Goal: Transaction & Acquisition: Purchase product/service

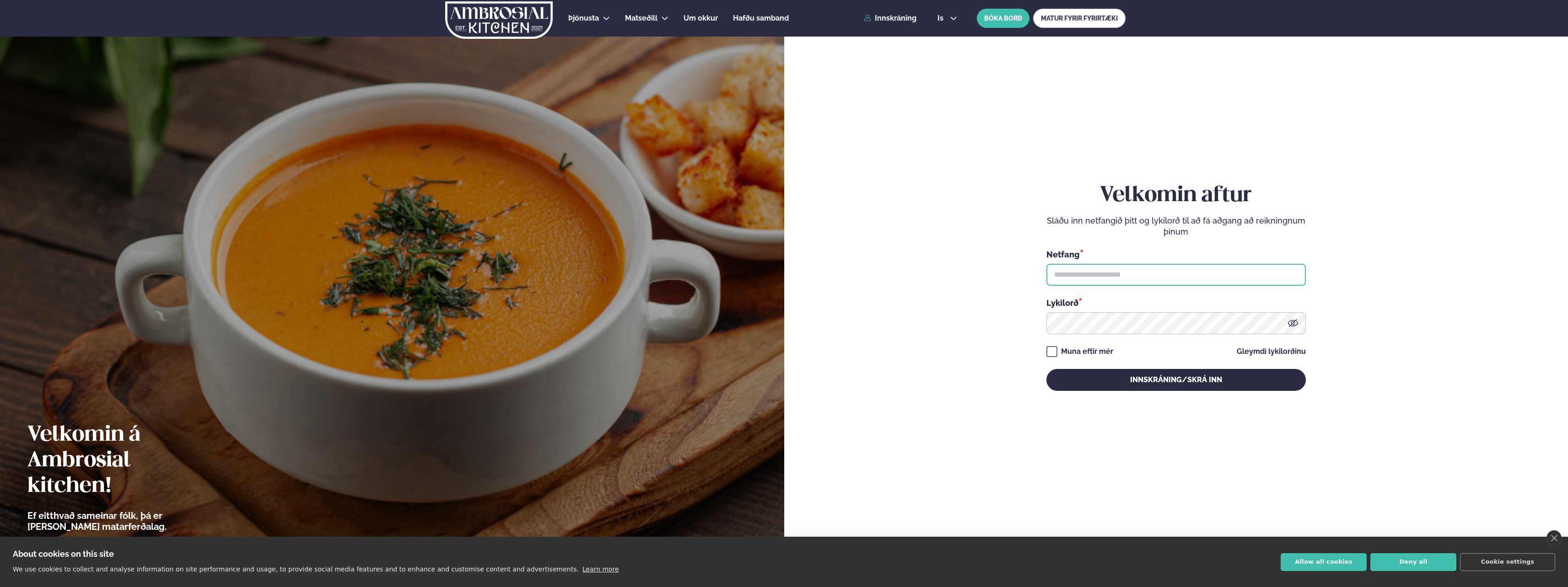
type input "**********"
click at [1158, 389] on button "Innskráning/Skrá inn" at bounding box center [1176, 380] width 259 height 22
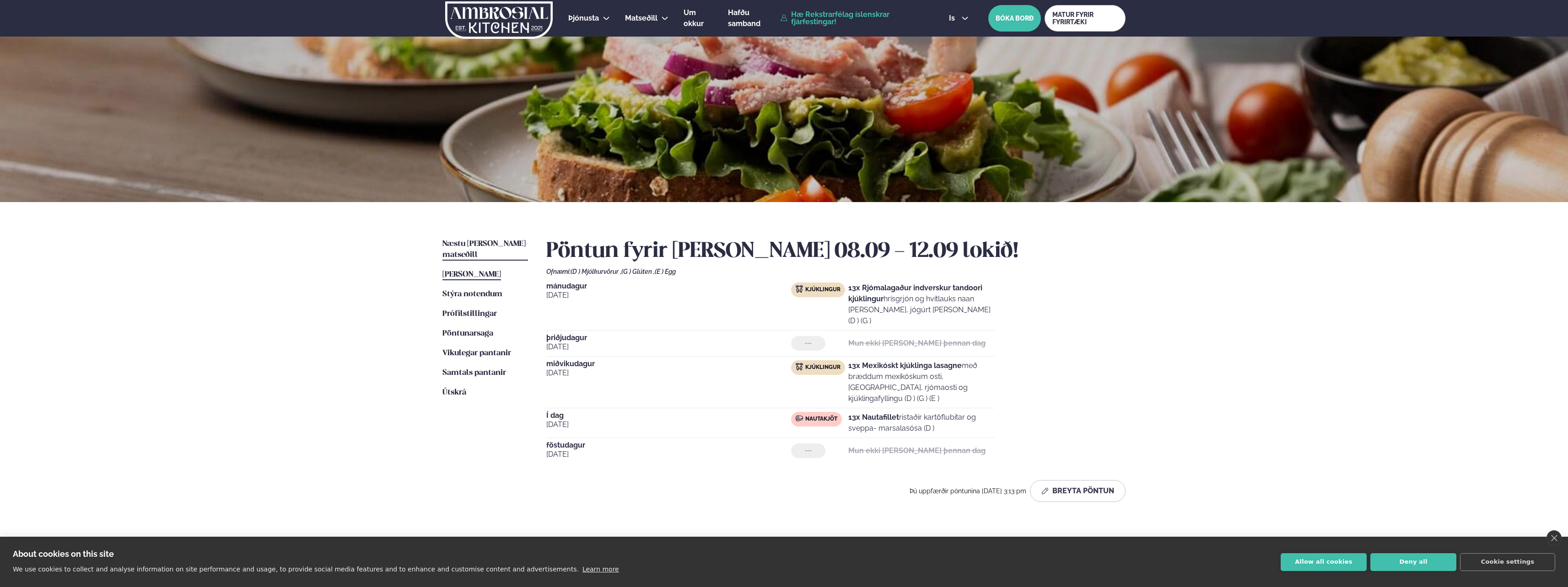
click at [491, 240] on span "Næstu [PERSON_NAME] matseðill" at bounding box center [484, 249] width 83 height 19
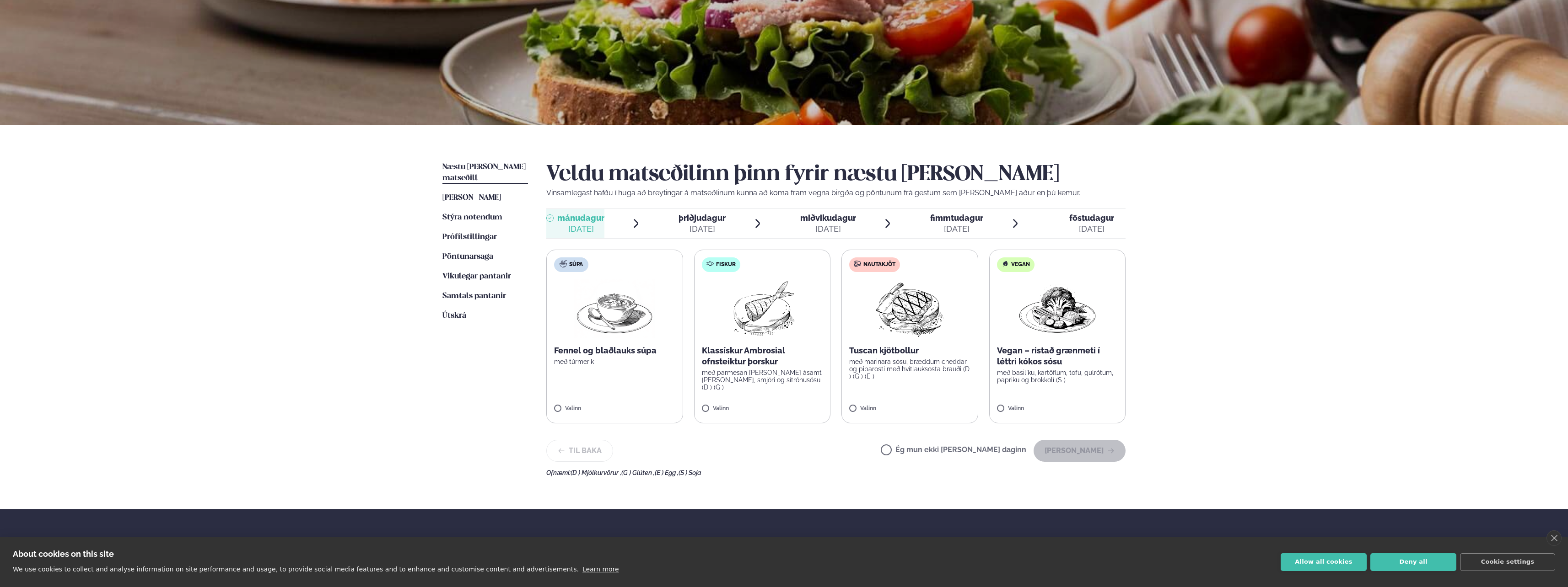
scroll to position [91, 0]
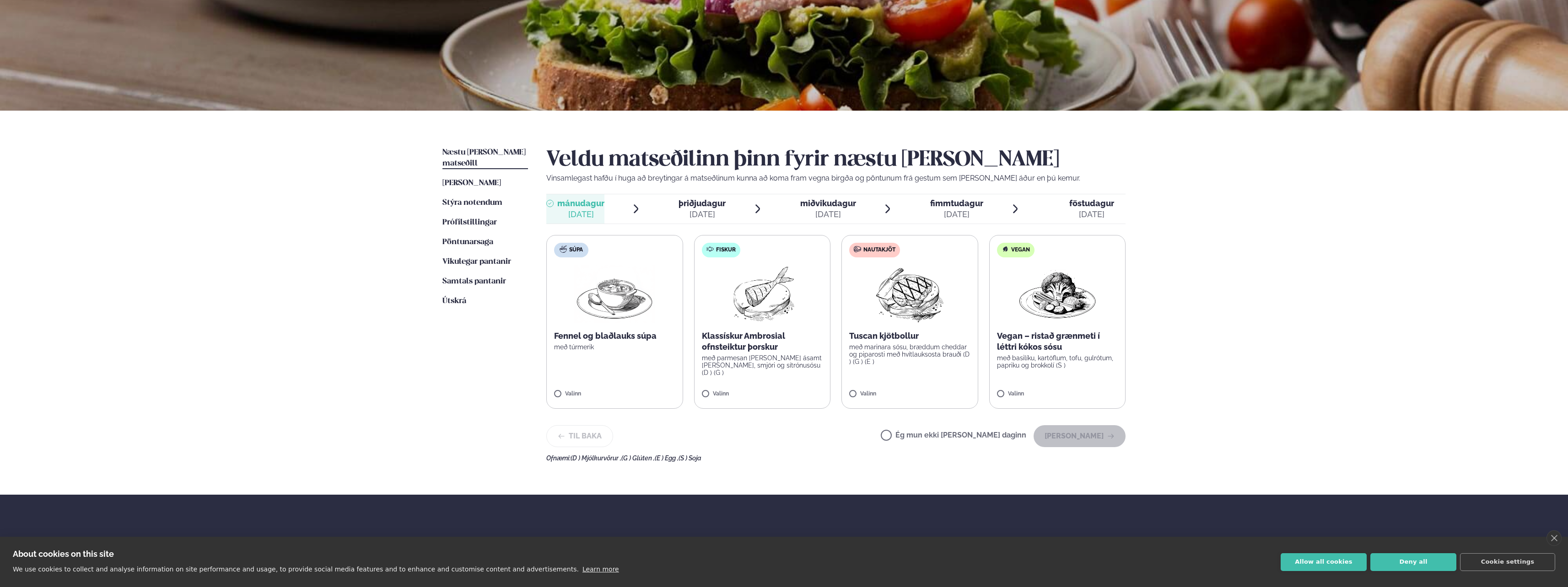
click at [933, 295] on img at bounding box center [909, 294] width 81 height 58
click at [924, 384] on div at bounding box center [936, 389] width 35 height 18
click at [943, 387] on div at bounding box center [936, 389] width 35 height 18
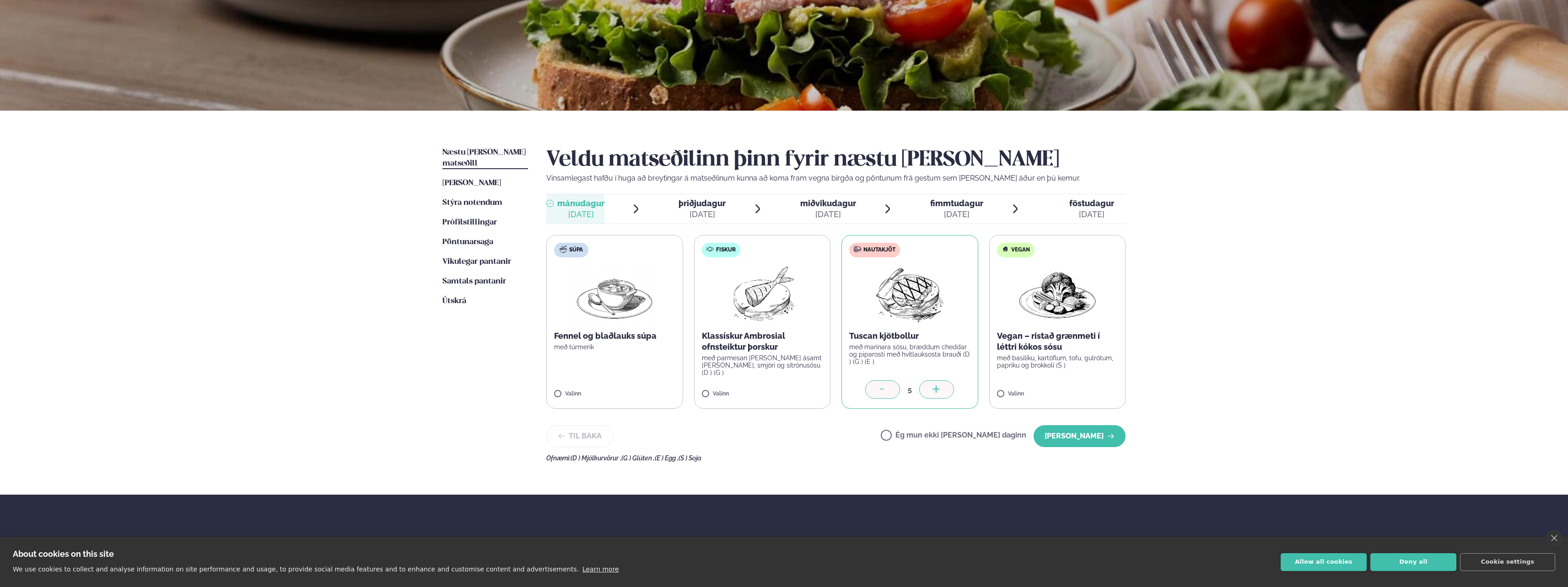
click at [943, 387] on div at bounding box center [936, 389] width 35 height 18
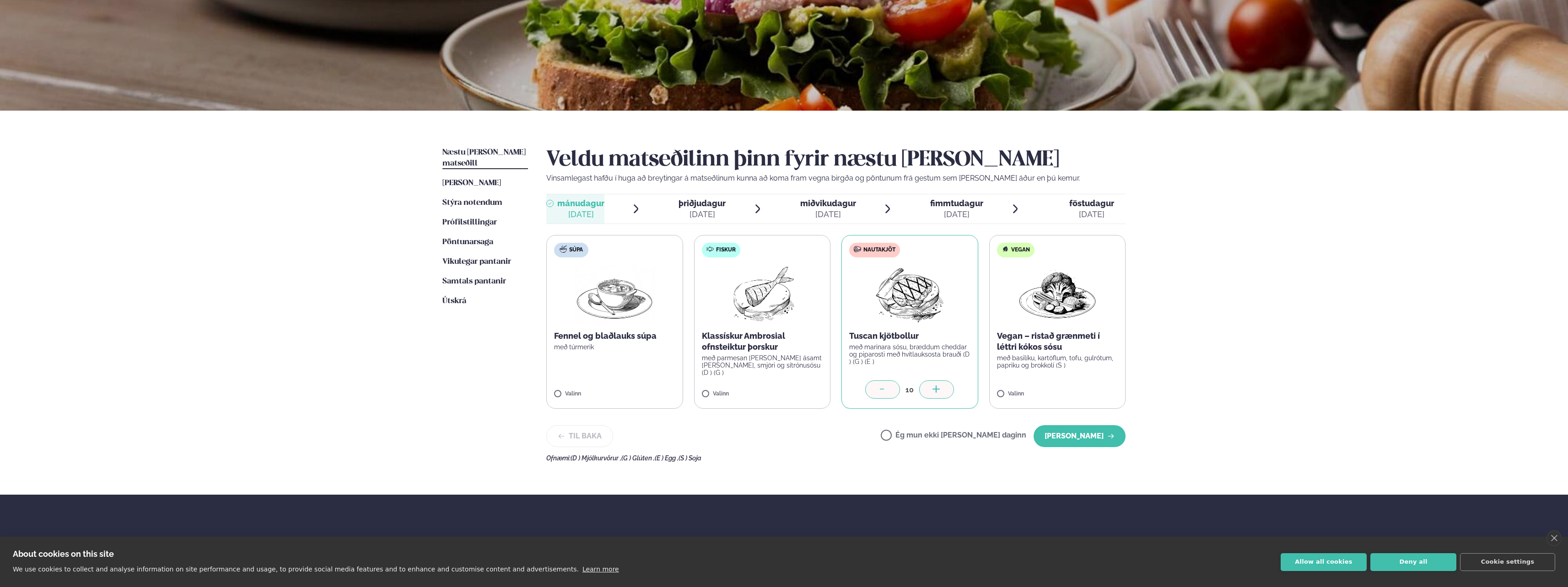
click at [943, 387] on div at bounding box center [936, 389] width 35 height 18
click at [1083, 430] on button "[PERSON_NAME]" at bounding box center [1079, 436] width 92 height 22
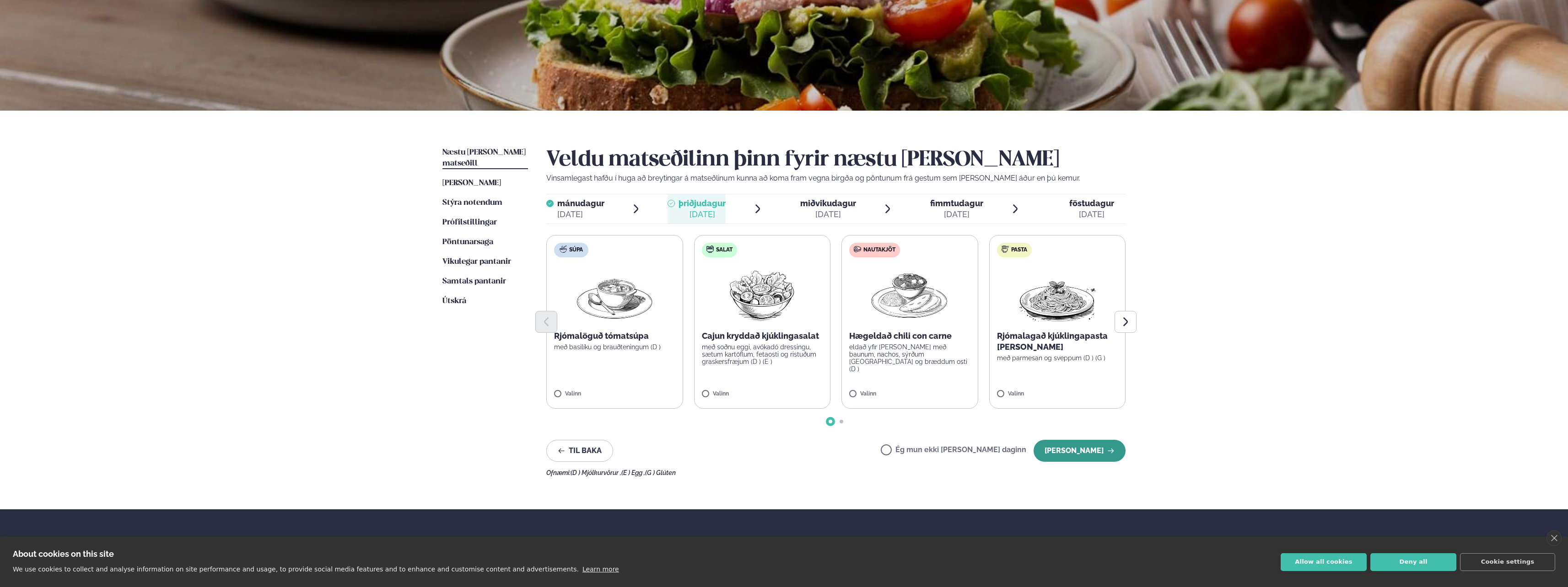
click at [1091, 458] on button "[PERSON_NAME]" at bounding box center [1079, 451] width 92 height 22
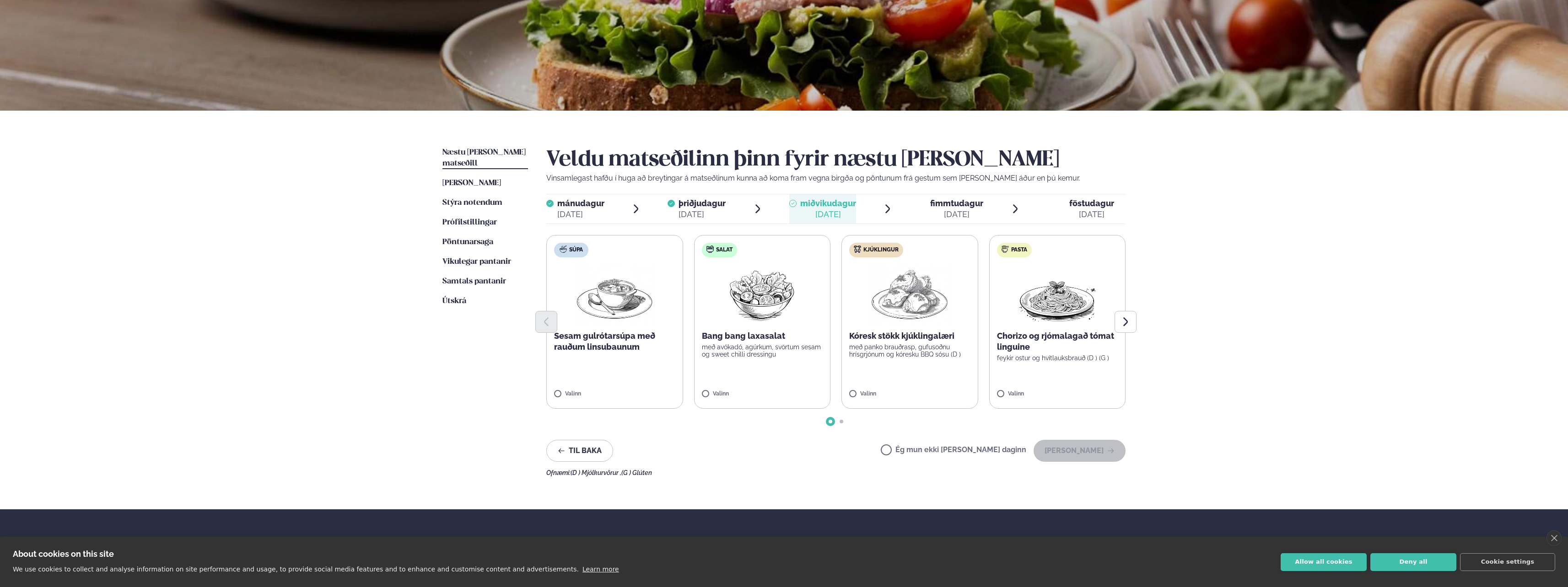
click at [858, 390] on label "Kjúklingur Kóresk stökk kjúklingalæri með panko brauðrasp, gufusoðnu hrísgrjónu…" at bounding box center [909, 322] width 137 height 174
click at [942, 390] on div at bounding box center [936, 389] width 35 height 18
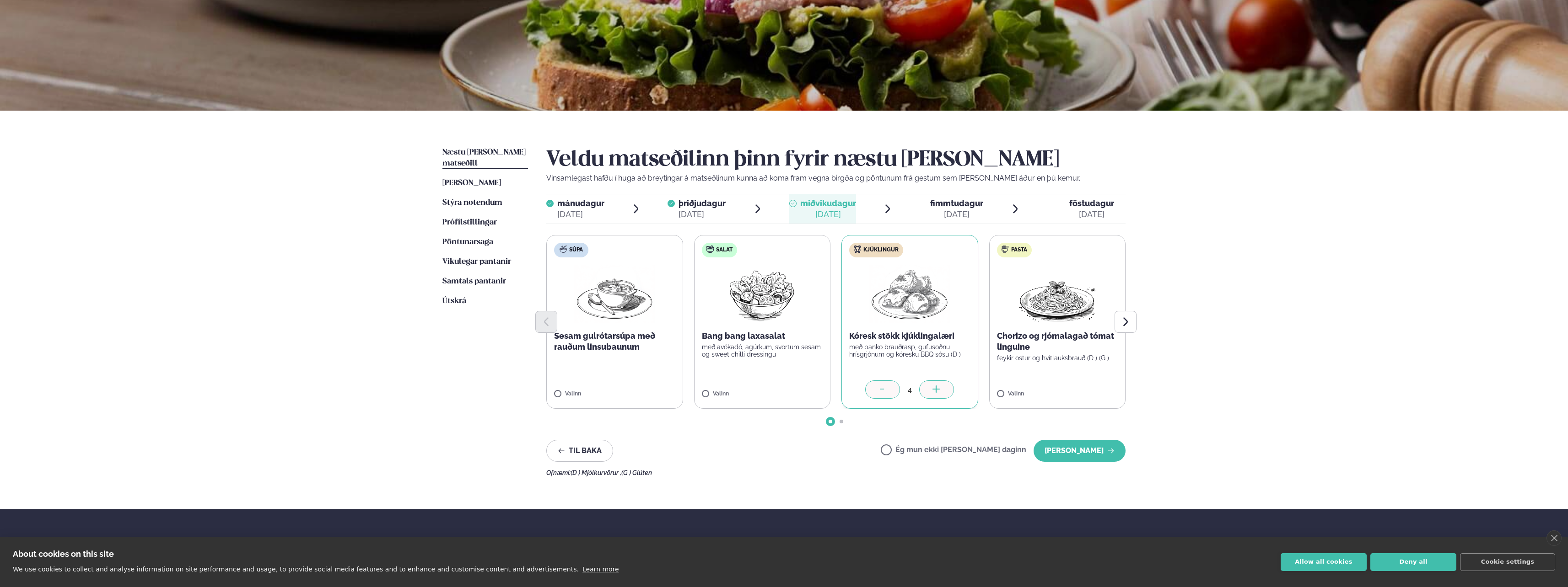
click at [942, 390] on div at bounding box center [936, 389] width 35 height 18
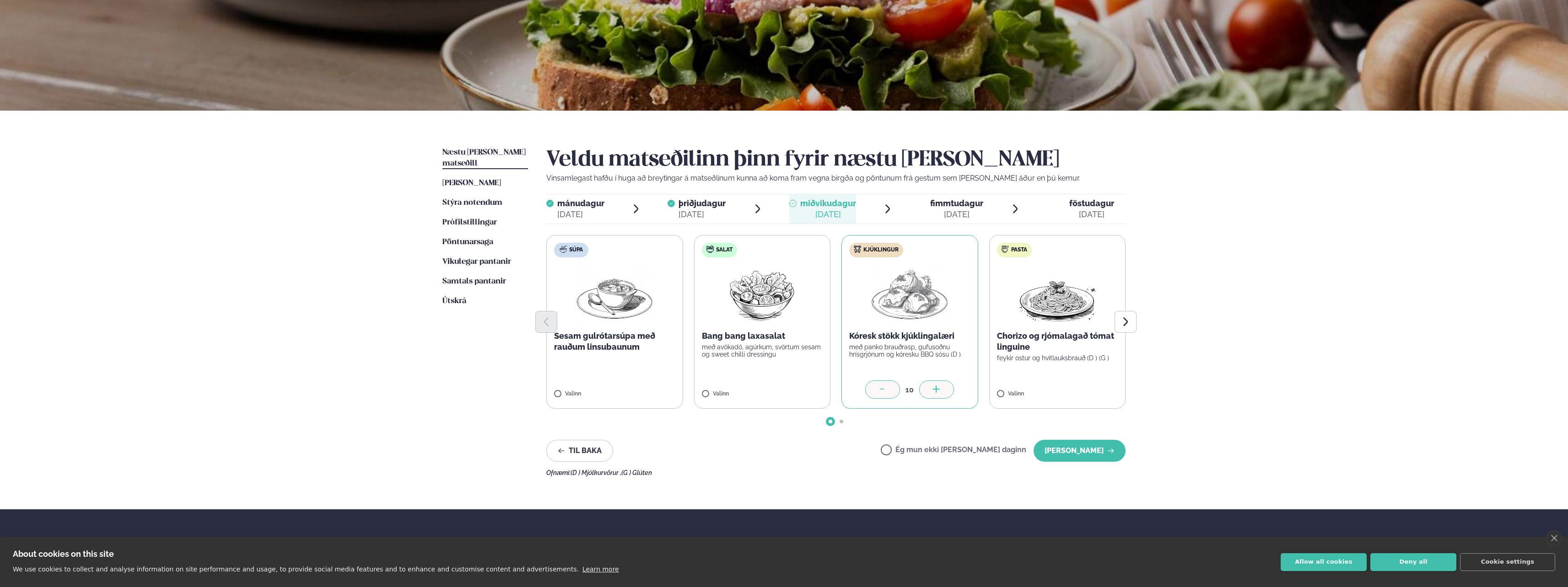
click at [942, 390] on div at bounding box center [936, 389] width 35 height 18
click at [939, 389] on icon at bounding box center [936, 390] width 9 height 9
click at [1097, 448] on button "[PERSON_NAME]" at bounding box center [1079, 451] width 92 height 22
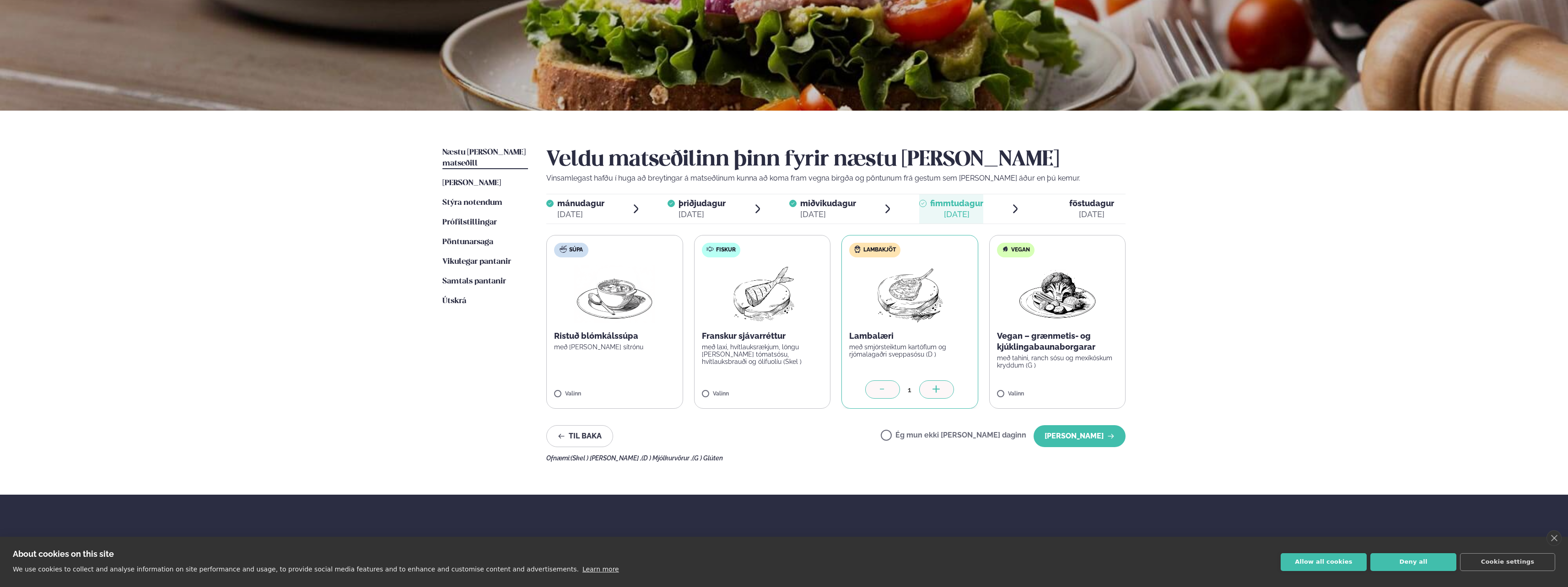
click at [937, 386] on icon at bounding box center [936, 390] width 9 height 9
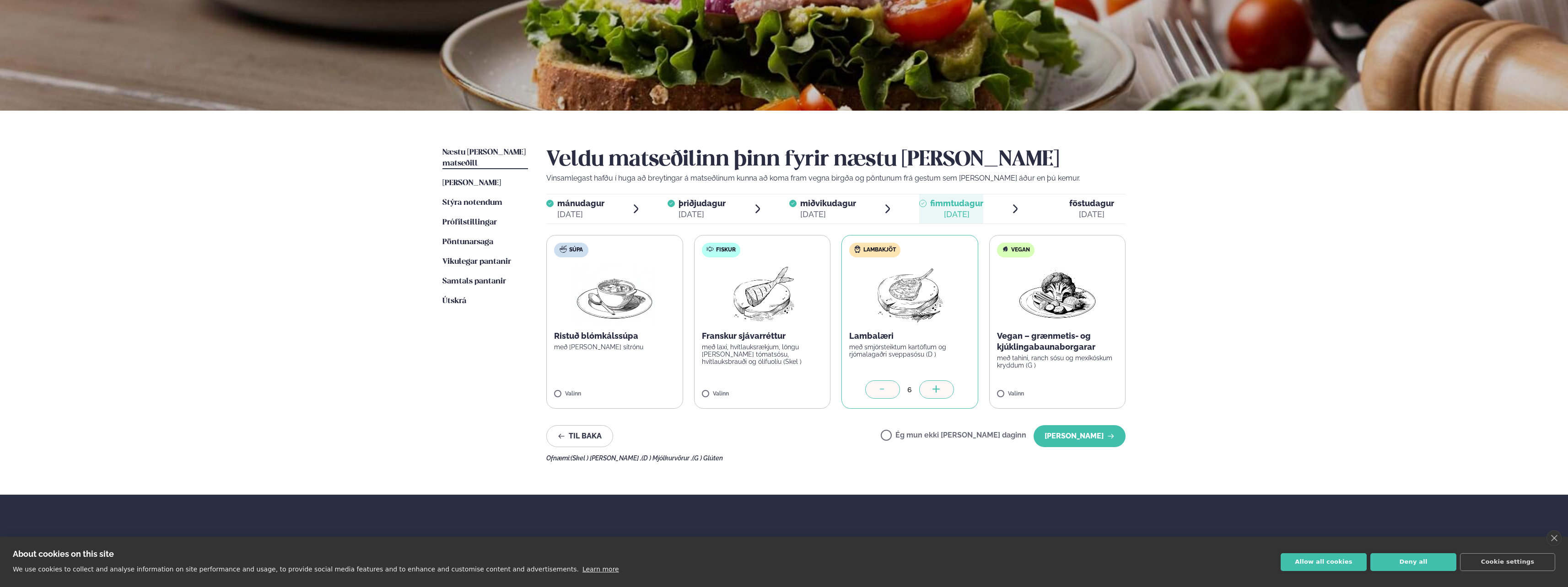
click at [937, 386] on icon at bounding box center [936, 390] width 9 height 9
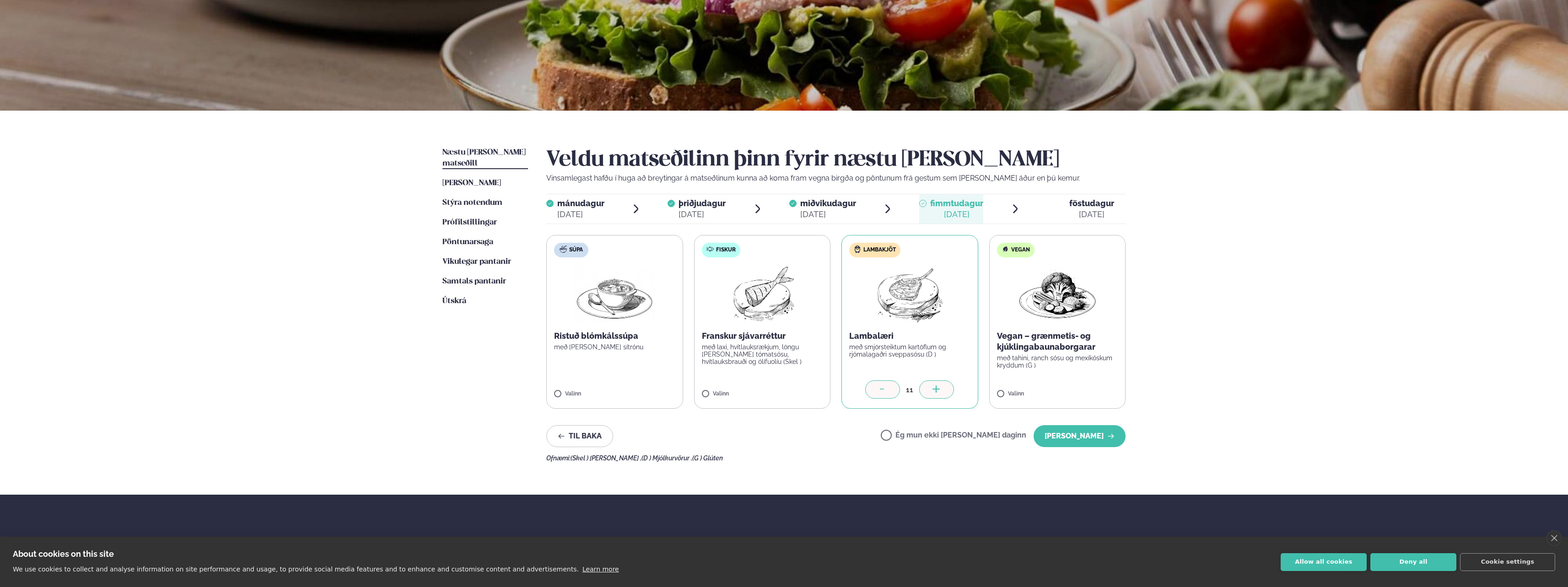
click at [937, 386] on icon at bounding box center [936, 390] width 9 height 9
click at [1081, 436] on button "[PERSON_NAME]" at bounding box center [1079, 436] width 92 height 22
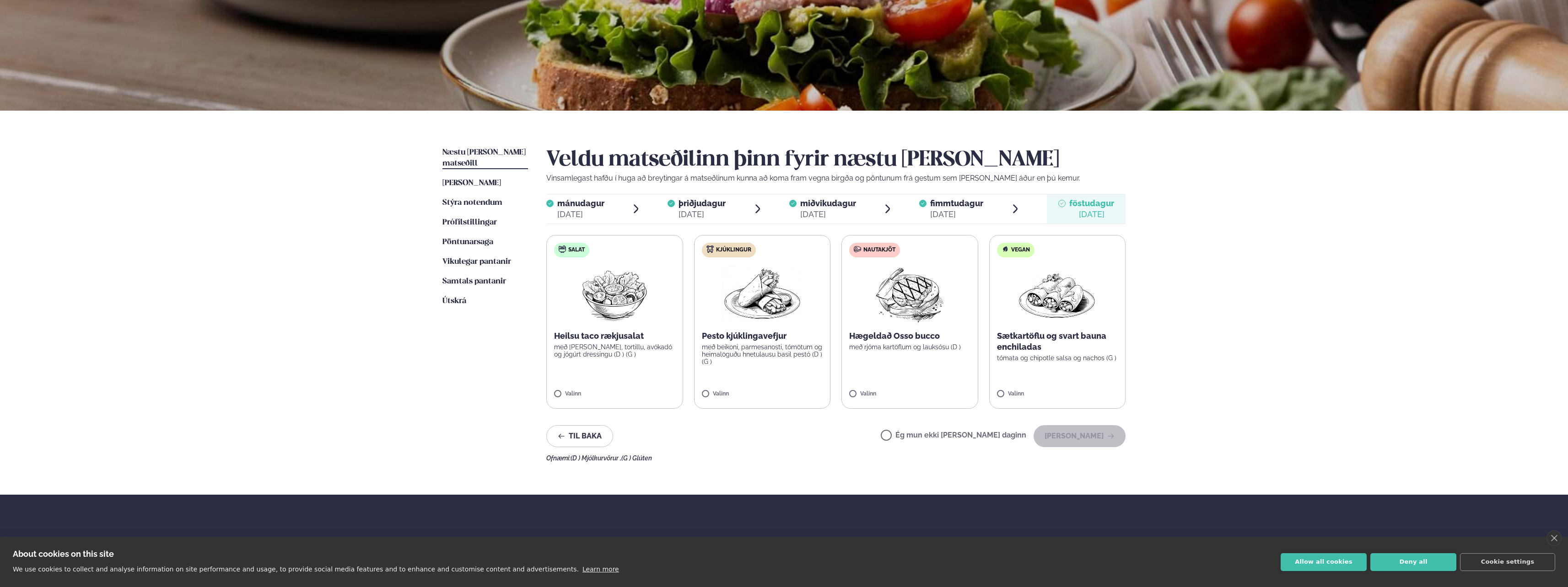
click at [954, 437] on label "Ég mun ekki [PERSON_NAME] daginn" at bounding box center [953, 437] width 145 height 10
click at [1094, 441] on button "[PERSON_NAME]" at bounding box center [1079, 436] width 92 height 22
